Goal: Task Accomplishment & Management: Use online tool/utility

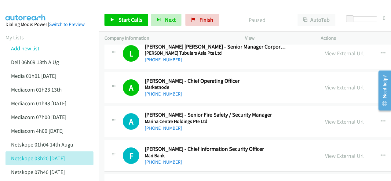
click at [33, 5] on img at bounding box center [26, 10] width 46 height 21
click at [123, 15] on link "Start Calls" at bounding box center [126, 20] width 44 height 12
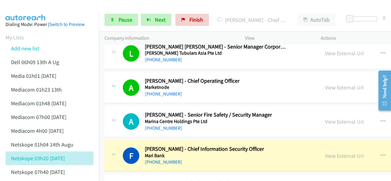
click at [27, 7] on img at bounding box center [26, 10] width 46 height 21
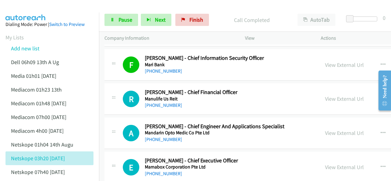
scroll to position [2046, 0]
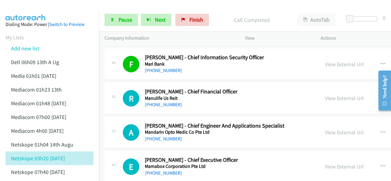
click at [39, 11] on img at bounding box center [26, 10] width 46 height 21
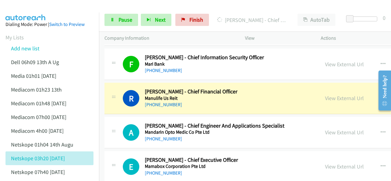
click at [38, 5] on img at bounding box center [26, 10] width 46 height 21
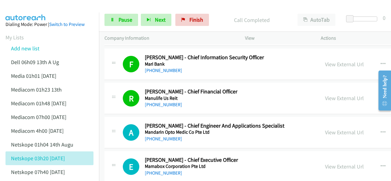
scroll to position [2077, 0]
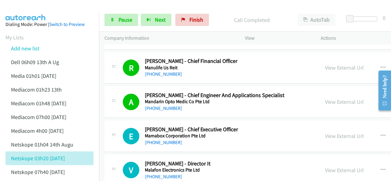
click at [35, 9] on img at bounding box center [26, 10] width 46 height 21
click at [120, 16] on span "Pause" at bounding box center [125, 19] width 14 height 7
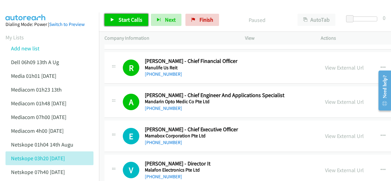
click at [122, 17] on span "Start Calls" at bounding box center [130, 19] width 24 height 7
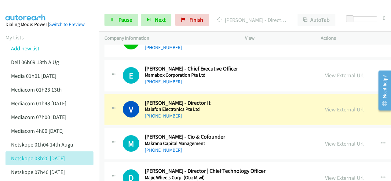
scroll to position [2138, 0]
click at [325, 106] on link "View External Url" at bounding box center [344, 109] width 39 height 7
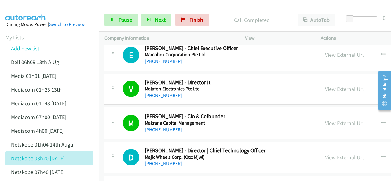
scroll to position [2168, 0]
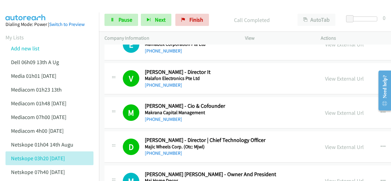
click at [32, 11] on img at bounding box center [26, 10] width 46 height 21
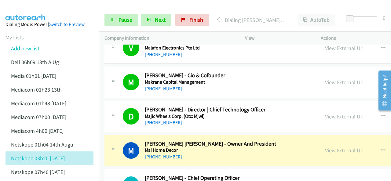
click at [37, 11] on img at bounding box center [26, 10] width 46 height 21
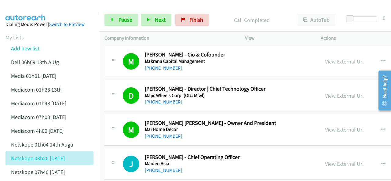
scroll to position [2229, 0]
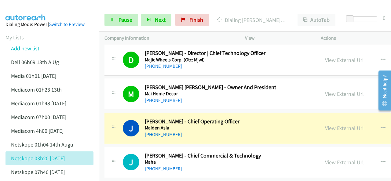
scroll to position [2260, 0]
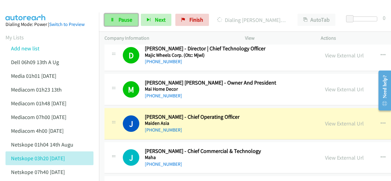
click at [116, 19] on link "Pause" at bounding box center [121, 20] width 34 height 12
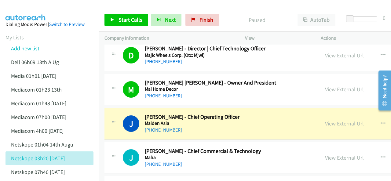
click at [31, 11] on img at bounding box center [26, 10] width 46 height 21
click at [325, 120] on link "View External Url" at bounding box center [344, 123] width 39 height 7
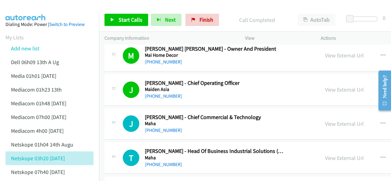
scroll to position [2291, 0]
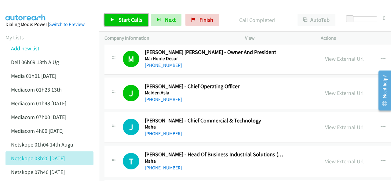
click at [122, 18] on span "Start Calls" at bounding box center [130, 19] width 24 height 7
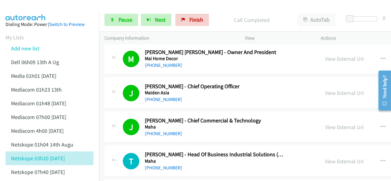
drag, startPoint x: 23, startPoint y: 9, endPoint x: 205, endPoint y: 79, distance: 194.4
click at [24, 9] on img at bounding box center [26, 10] width 46 height 21
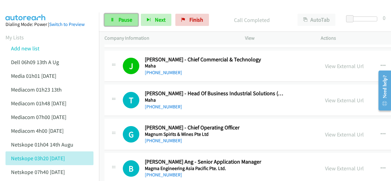
click at [119, 22] on span "Pause" at bounding box center [125, 19] width 14 height 7
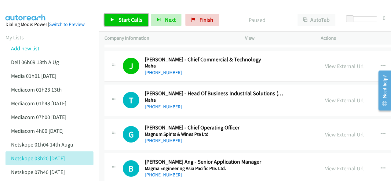
click at [125, 21] on span "Start Calls" at bounding box center [130, 19] width 24 height 7
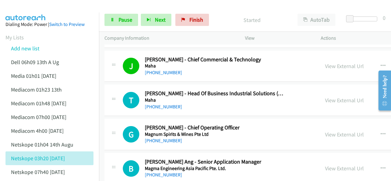
click at [15, 7] on img at bounding box center [26, 10] width 46 height 21
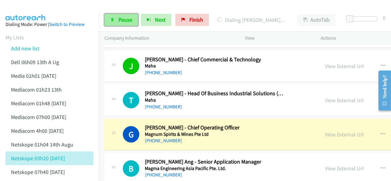
click at [117, 19] on link "Pause" at bounding box center [121, 20] width 34 height 12
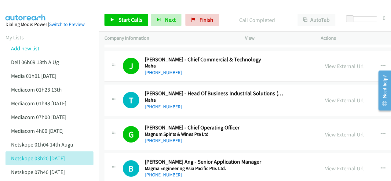
drag, startPoint x: 41, startPoint y: 7, endPoint x: 46, endPoint y: 6, distance: 5.9
click at [41, 7] on img at bounding box center [26, 10] width 46 height 21
click at [124, 22] on span "Start Calls" at bounding box center [130, 19] width 24 height 7
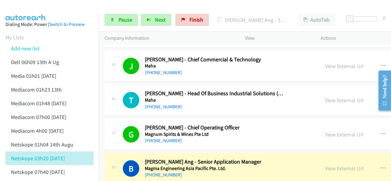
click at [34, 8] on img at bounding box center [26, 10] width 46 height 21
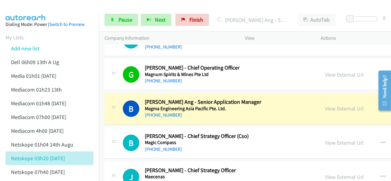
scroll to position [2413, 0]
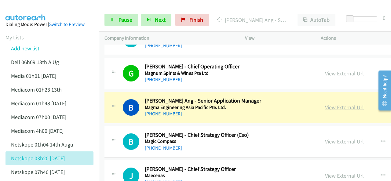
click at [326, 104] on link "View External Url" at bounding box center [344, 107] width 39 height 7
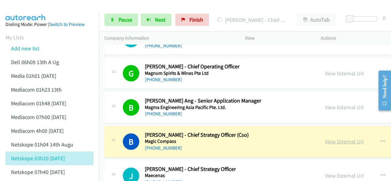
click at [329, 138] on link "View External Url" at bounding box center [344, 141] width 39 height 7
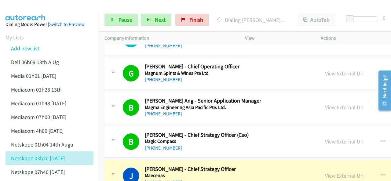
click at [35, 6] on img at bounding box center [26, 10] width 46 height 21
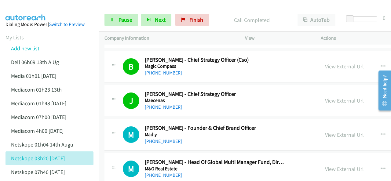
scroll to position [2474, 0]
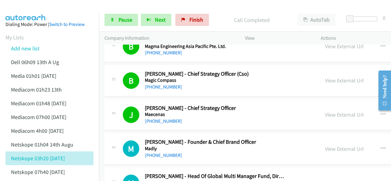
click at [27, 12] on img at bounding box center [26, 10] width 46 height 21
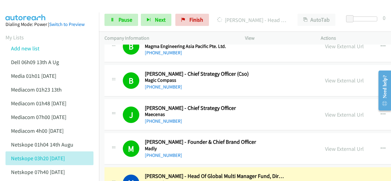
click at [30, 7] on img at bounding box center [26, 10] width 46 height 21
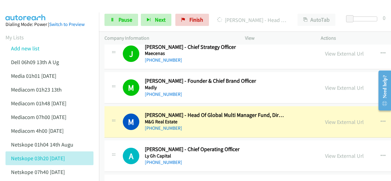
scroll to position [2565, 0]
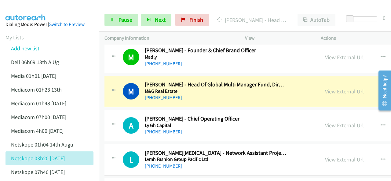
click at [37, 9] on img at bounding box center [26, 10] width 46 height 21
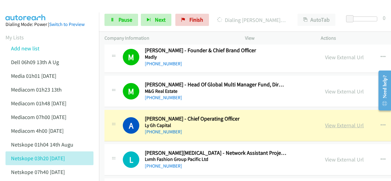
click at [325, 122] on link "View External Url" at bounding box center [344, 125] width 39 height 7
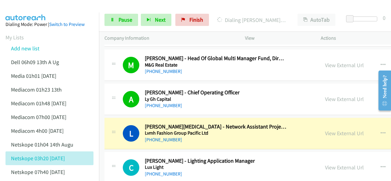
scroll to position [2596, 0]
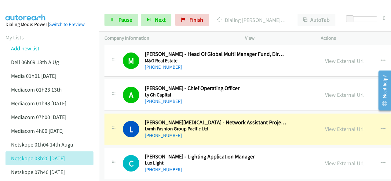
click at [61, 6] on div at bounding box center [192, 12] width 385 height 24
click at [329, 126] on link "View External Url" at bounding box center [344, 129] width 39 height 7
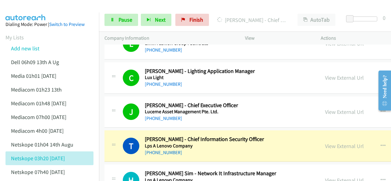
scroll to position [2688, 0]
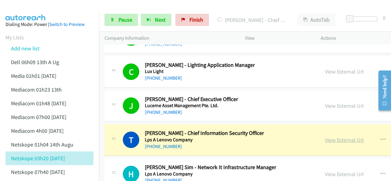
click at [325, 137] on link "View External Url" at bounding box center [344, 140] width 39 height 7
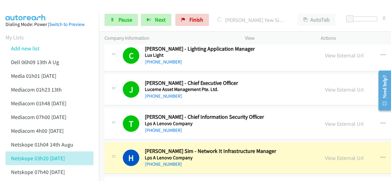
scroll to position [2718, 0]
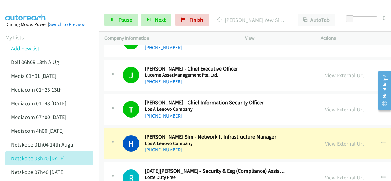
click at [327, 140] on link "View External Url" at bounding box center [344, 143] width 39 height 7
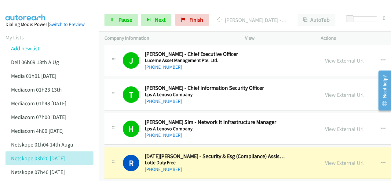
scroll to position [2749, 0]
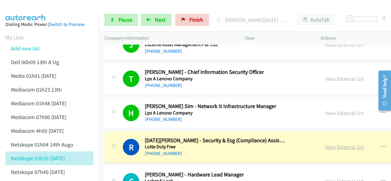
click at [327, 144] on link "View External Url" at bounding box center [344, 147] width 39 height 7
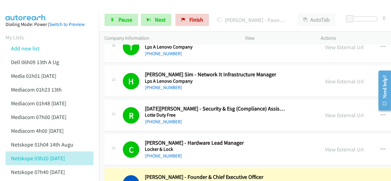
scroll to position [2810, 0]
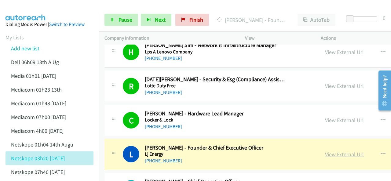
click at [325, 151] on link "View External Url" at bounding box center [344, 154] width 39 height 7
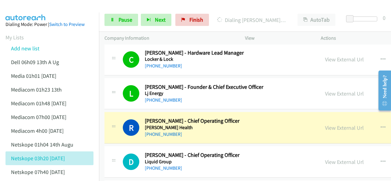
scroll to position [2871, 0]
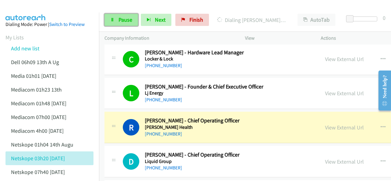
click at [118, 20] on span "Pause" at bounding box center [125, 19] width 14 height 7
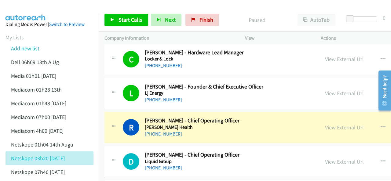
click at [39, 5] on img at bounding box center [26, 10] width 46 height 21
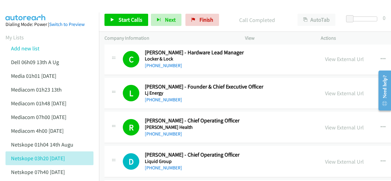
scroll to position [2932, 0]
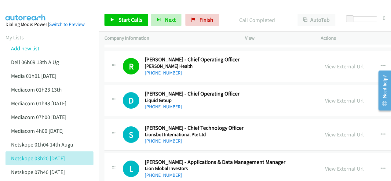
click at [93, 6] on div at bounding box center [192, 12] width 385 height 24
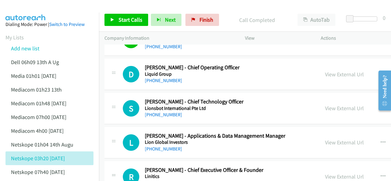
scroll to position [2962, 0]
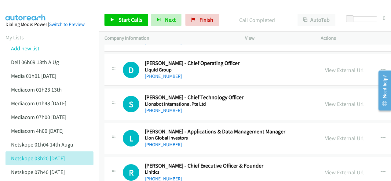
click at [30, 12] on img at bounding box center [26, 10] width 46 height 21
click at [108, 16] on link "Start Calls" at bounding box center [126, 20] width 44 height 12
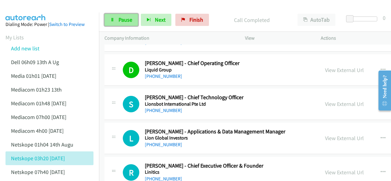
click at [120, 18] on span "Pause" at bounding box center [125, 19] width 14 height 7
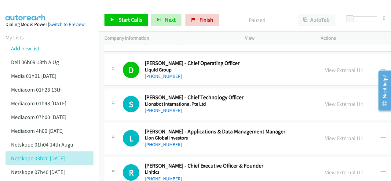
click at [42, 7] on img at bounding box center [26, 10] width 46 height 21
click at [48, 10] on img at bounding box center [26, 10] width 46 height 21
click at [119, 20] on span "Start Calls" at bounding box center [130, 19] width 24 height 7
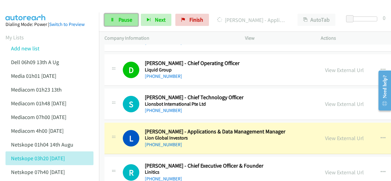
click at [117, 20] on link "Pause" at bounding box center [121, 20] width 34 height 12
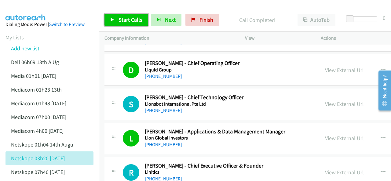
click at [127, 16] on span "Start Calls" at bounding box center [130, 19] width 24 height 7
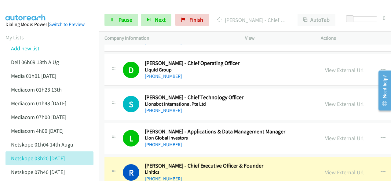
click at [42, 9] on img at bounding box center [26, 10] width 46 height 21
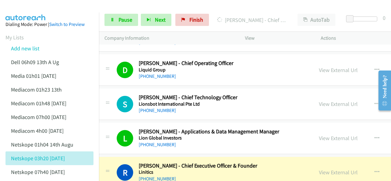
scroll to position [2993, 6]
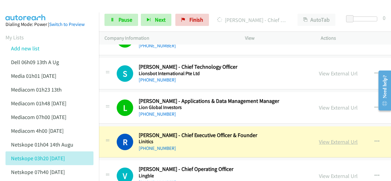
click at [332, 138] on link "View External Url" at bounding box center [338, 141] width 39 height 7
click at [114, 19] on link "Pause" at bounding box center [121, 20] width 34 height 12
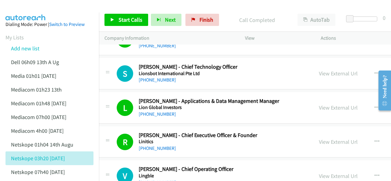
click at [29, 7] on img at bounding box center [26, 10] width 46 height 21
click at [124, 20] on span "Start Calls" at bounding box center [130, 19] width 24 height 7
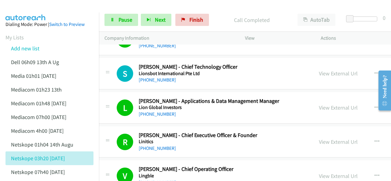
click at [35, 9] on img at bounding box center [26, 10] width 46 height 21
click at [117, 20] on link "Pause" at bounding box center [121, 20] width 34 height 12
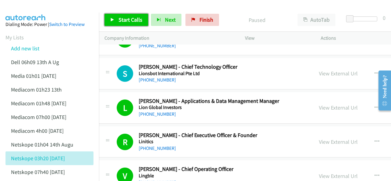
click at [119, 21] on span "Start Calls" at bounding box center [130, 19] width 24 height 7
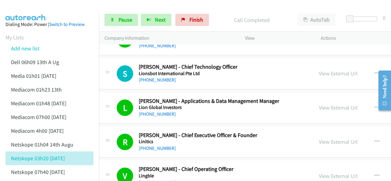
click at [27, 12] on img at bounding box center [26, 10] width 46 height 21
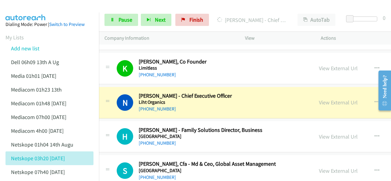
scroll to position [3207, 6]
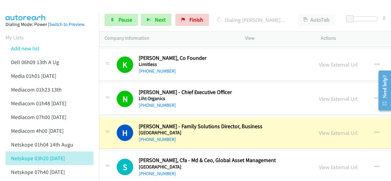
click at [39, 10] on img at bounding box center [26, 10] width 46 height 21
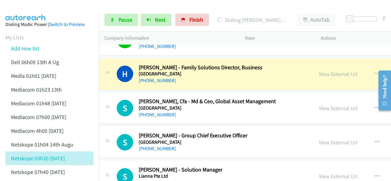
scroll to position [3268, 6]
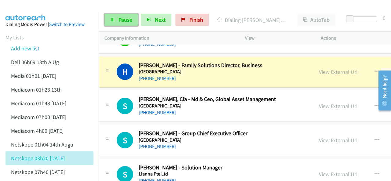
click at [117, 17] on link "Pause" at bounding box center [121, 20] width 34 height 12
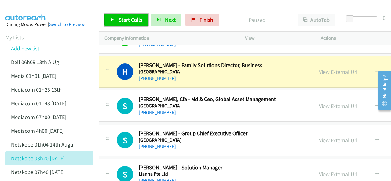
click at [118, 18] on span "Start Calls" at bounding box center [130, 19] width 24 height 7
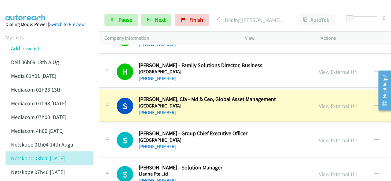
click at [37, 8] on img at bounding box center [26, 10] width 46 height 21
drag, startPoint x: 315, startPoint y: 97, endPoint x: 269, endPoint y: 180, distance: 95.3
click at [325, 103] on link "View External Url" at bounding box center [338, 106] width 39 height 7
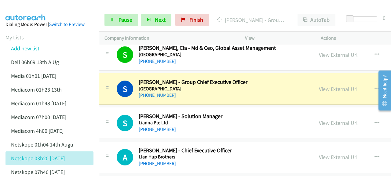
scroll to position [3329, 6]
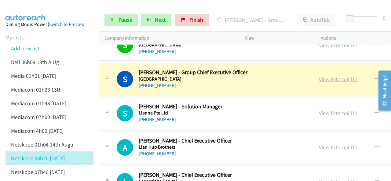
click at [319, 76] on link "View External Url" at bounding box center [338, 79] width 39 height 7
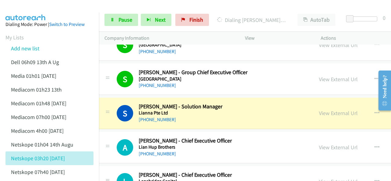
click at [27, 7] on img at bounding box center [26, 10] width 46 height 21
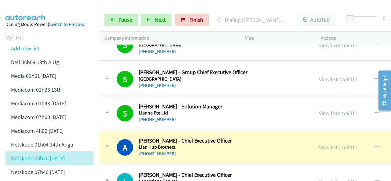
click at [36, 5] on img at bounding box center [26, 10] width 46 height 21
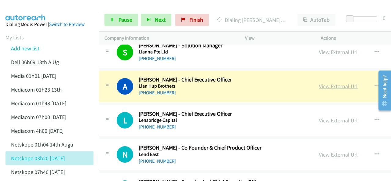
click at [326, 83] on link "View External Url" at bounding box center [338, 86] width 39 height 7
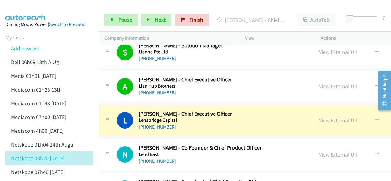
click at [24, 9] on img at bounding box center [26, 10] width 46 height 21
click at [330, 117] on link "View External Url" at bounding box center [338, 120] width 39 height 7
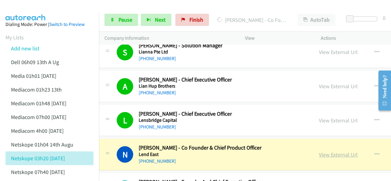
click at [326, 151] on link "View External Url" at bounding box center [338, 154] width 39 height 7
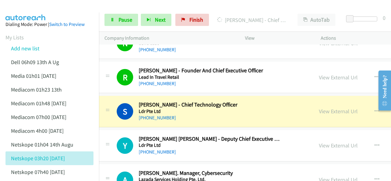
scroll to position [3512, 6]
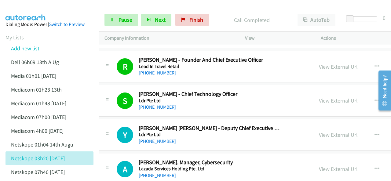
click at [33, 10] on img at bounding box center [26, 10] width 46 height 21
click at [39, 12] on img at bounding box center [26, 10] width 46 height 21
click at [27, 11] on img at bounding box center [26, 10] width 46 height 21
click at [129, 22] on span "Pause" at bounding box center [125, 19] width 14 height 7
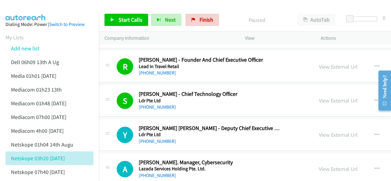
click at [25, 11] on img at bounding box center [26, 10] width 46 height 21
click at [122, 20] on span "Start Calls" at bounding box center [130, 19] width 24 height 7
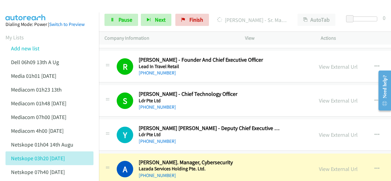
click at [33, 9] on img at bounding box center [26, 10] width 46 height 21
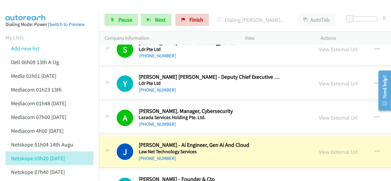
scroll to position [3634, 6]
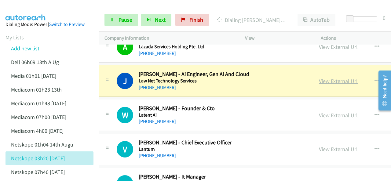
click at [319, 78] on link "View External Url" at bounding box center [338, 81] width 39 height 7
click at [120, 19] on span "Pause" at bounding box center [125, 19] width 14 height 7
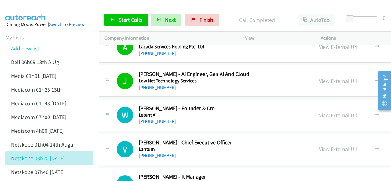
click at [33, 6] on img at bounding box center [26, 10] width 46 height 21
